Goal: Transaction & Acquisition: Purchase product/service

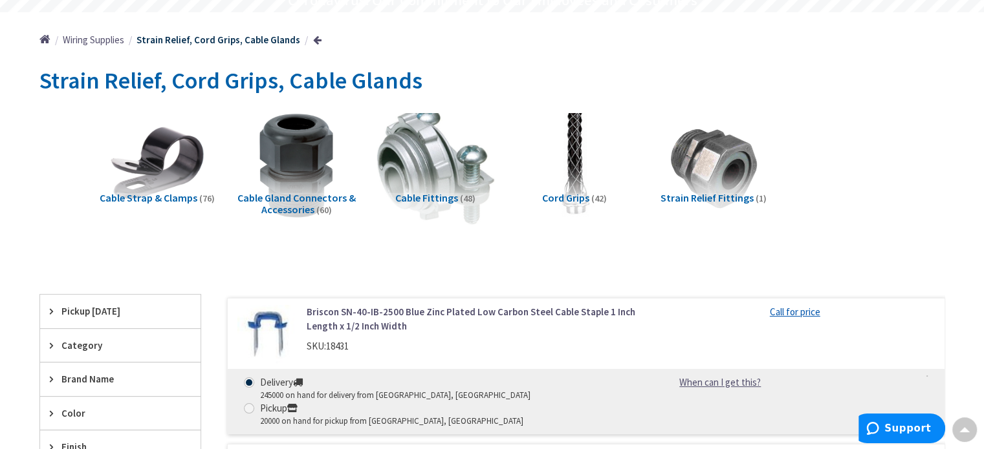
click at [449, 188] on img at bounding box center [434, 165] width 117 height 117
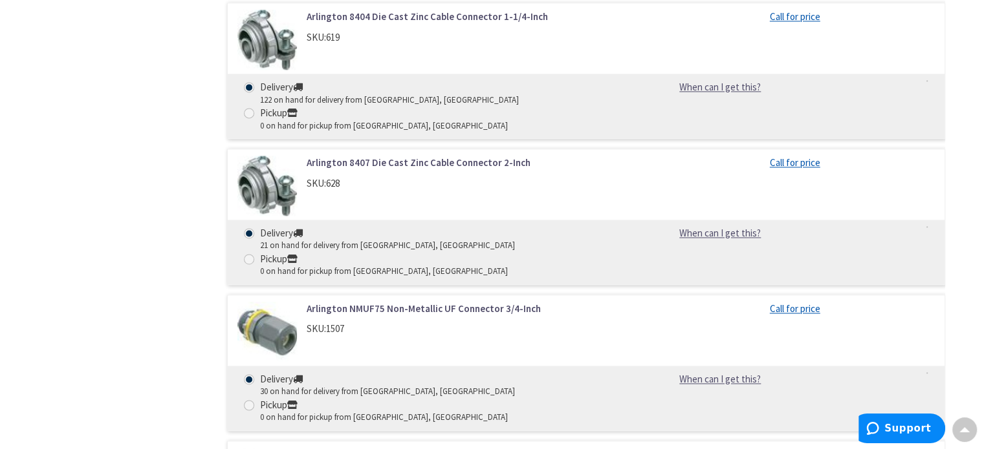
scroll to position [1888, 0]
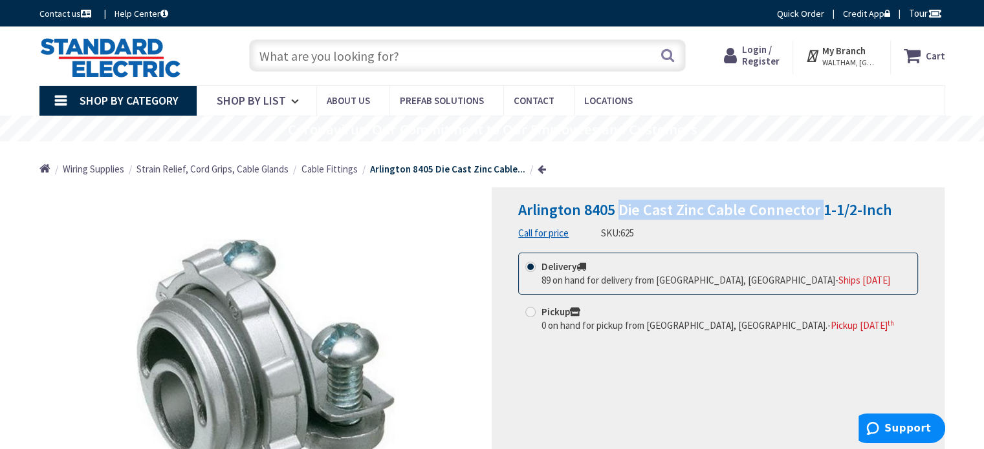
drag, startPoint x: 618, startPoint y: 206, endPoint x: 819, endPoint y: 210, distance: 201.2
click at [819, 210] on span "Arlington 8405 Die Cast Zinc Cable Connector 1-1/2-Inch" at bounding box center [705, 210] width 374 height 20
click at [717, 204] on span "Arlington 8405 Die Cast Zinc Cable Connector 1-1/2-Inch" at bounding box center [705, 210] width 374 height 20
drag, startPoint x: 708, startPoint y: 209, endPoint x: 815, endPoint y: 213, distance: 106.8
click at [815, 213] on span "Arlington 8405 Die Cast Zinc Cable Connector 1-1/2-Inch" at bounding box center [705, 210] width 374 height 20
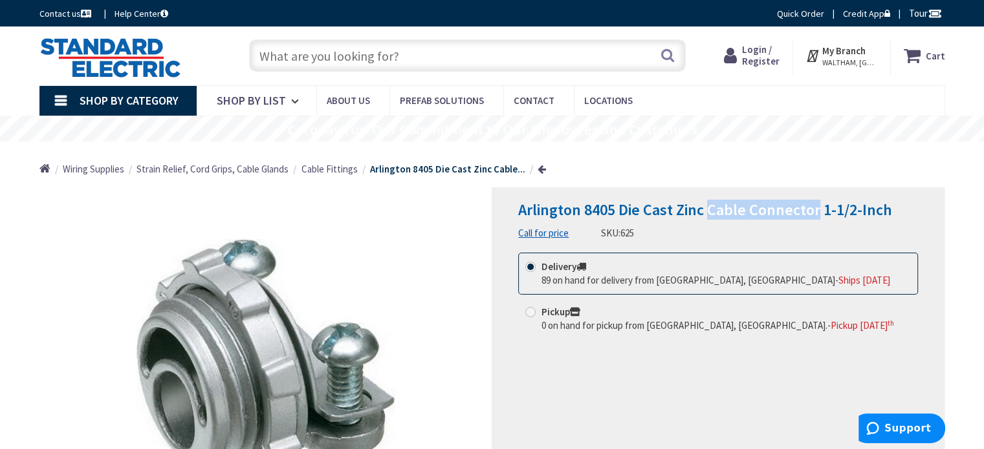
copy span "Cable Connector"
